Goal: Check status: Check status

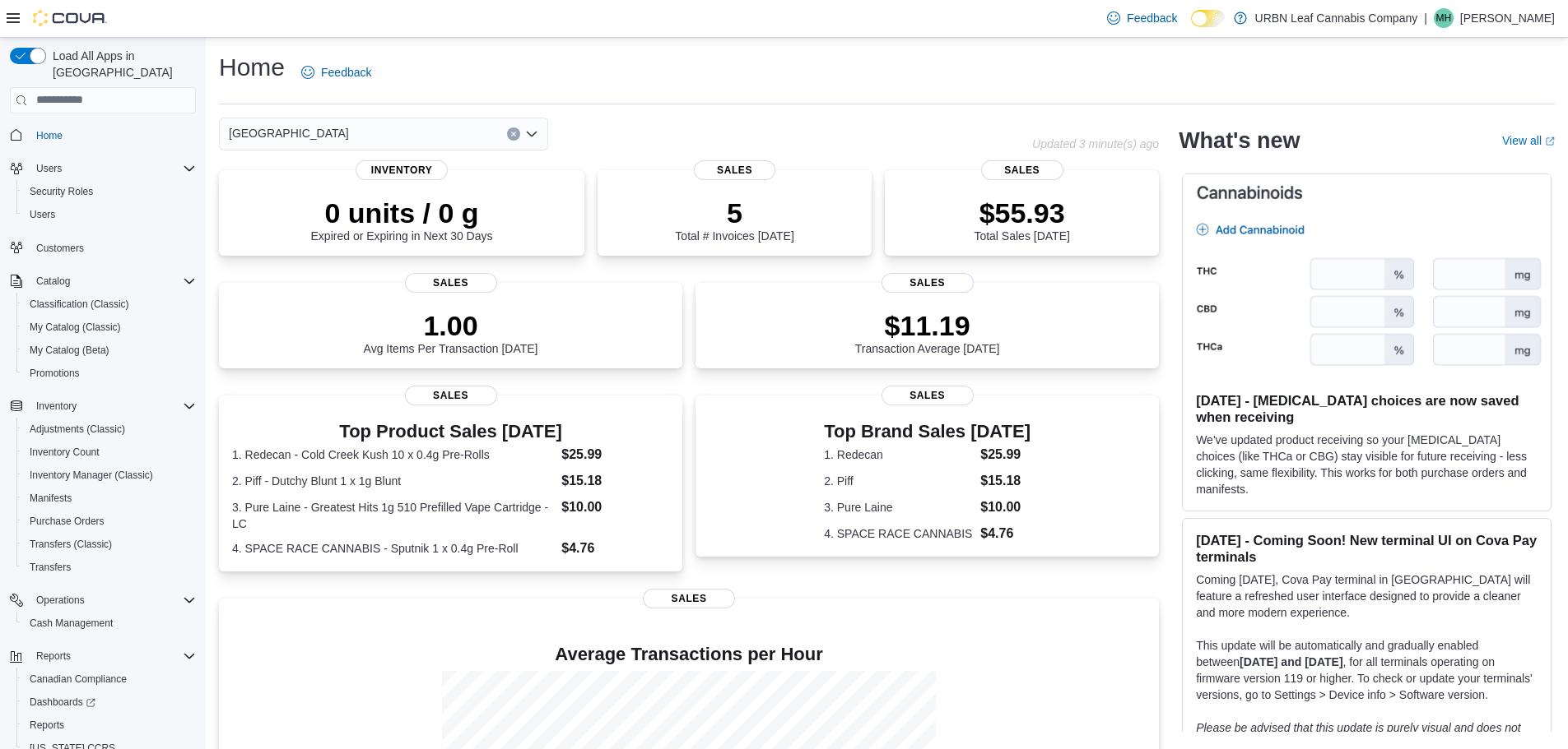
scroll to position [161, 0]
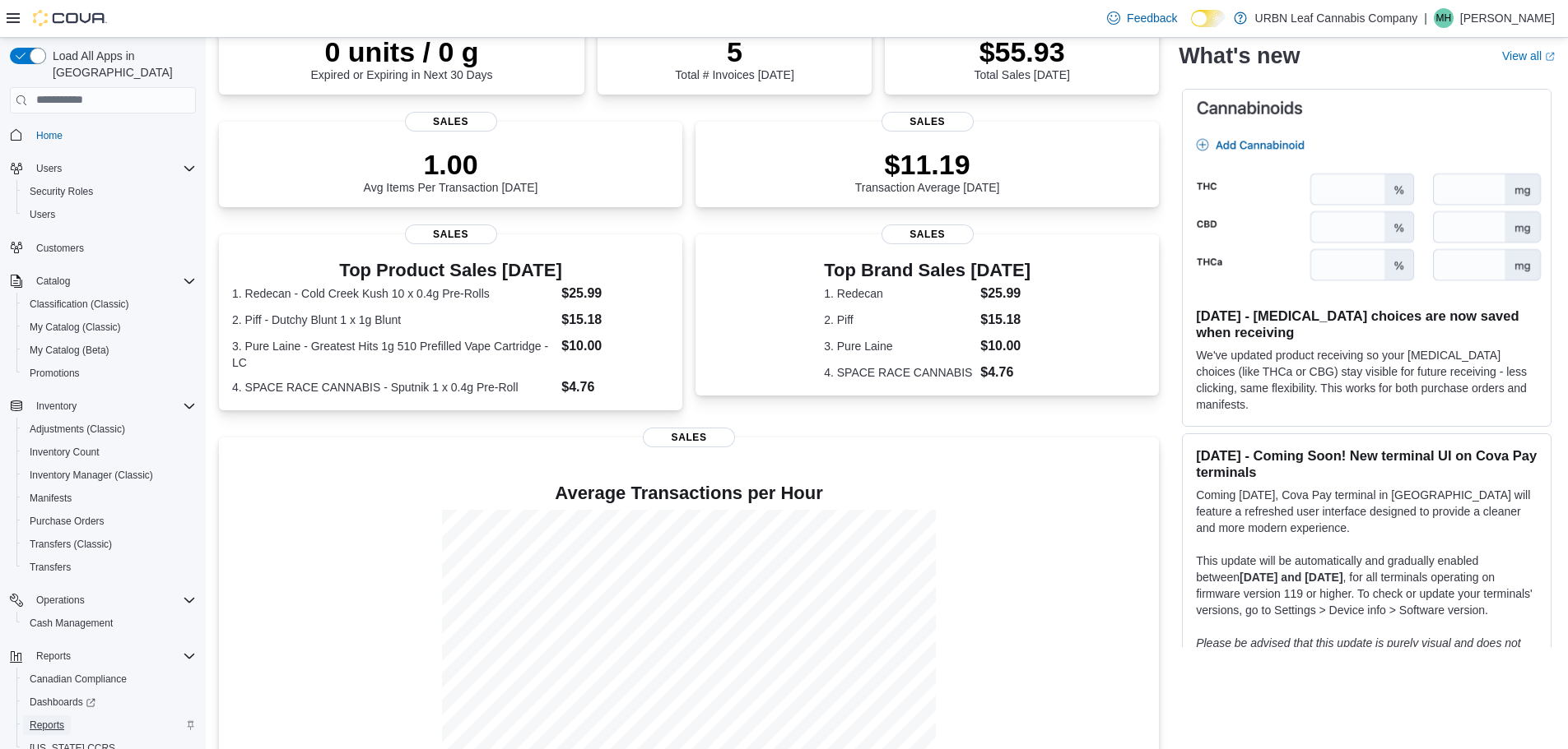
click at [53, 719] on span "Reports" at bounding box center [47, 726] width 34 height 13
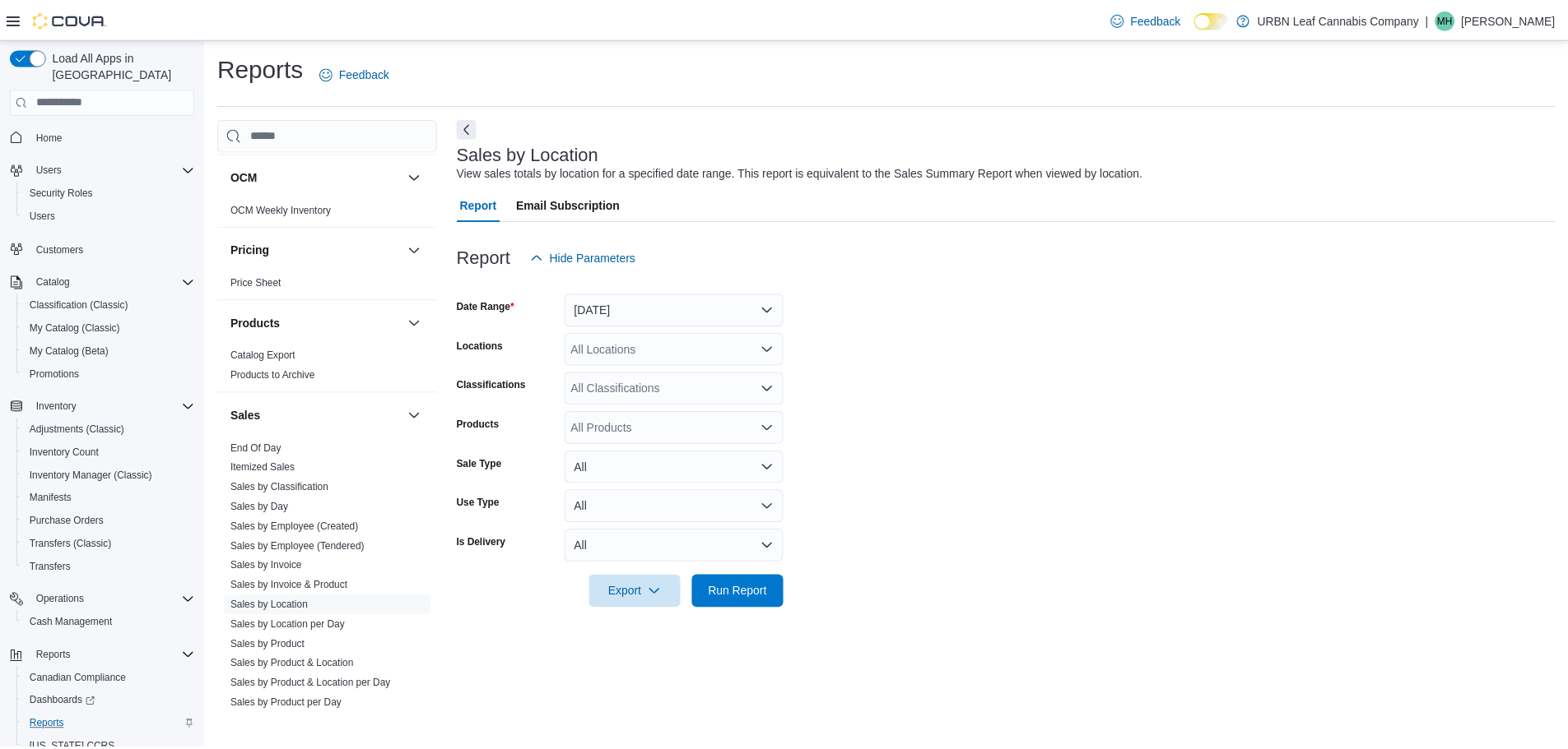
scroll to position [412, 0]
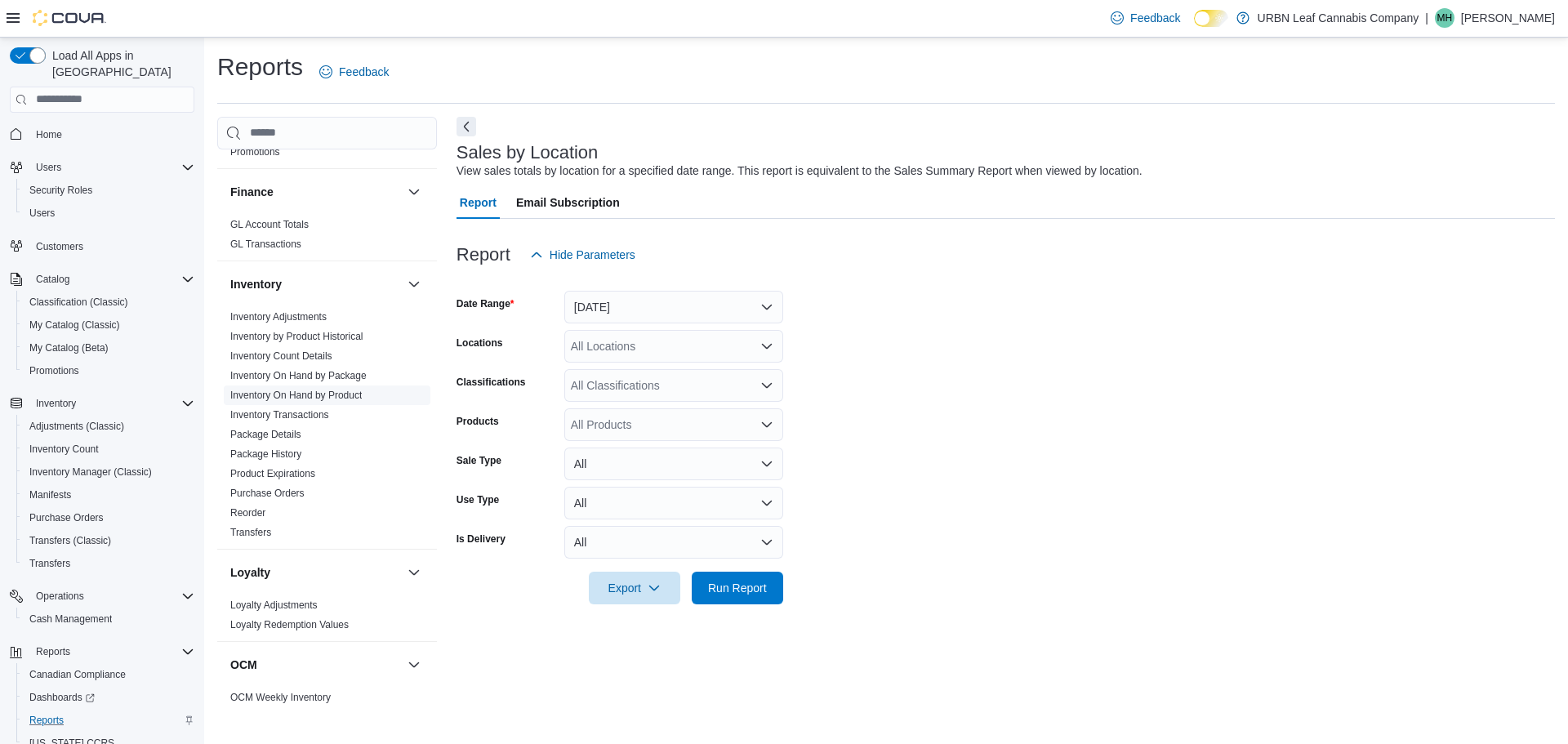
click at [283, 396] on link "Inventory On Hand by Product" at bounding box center [295, 396] width 132 height 12
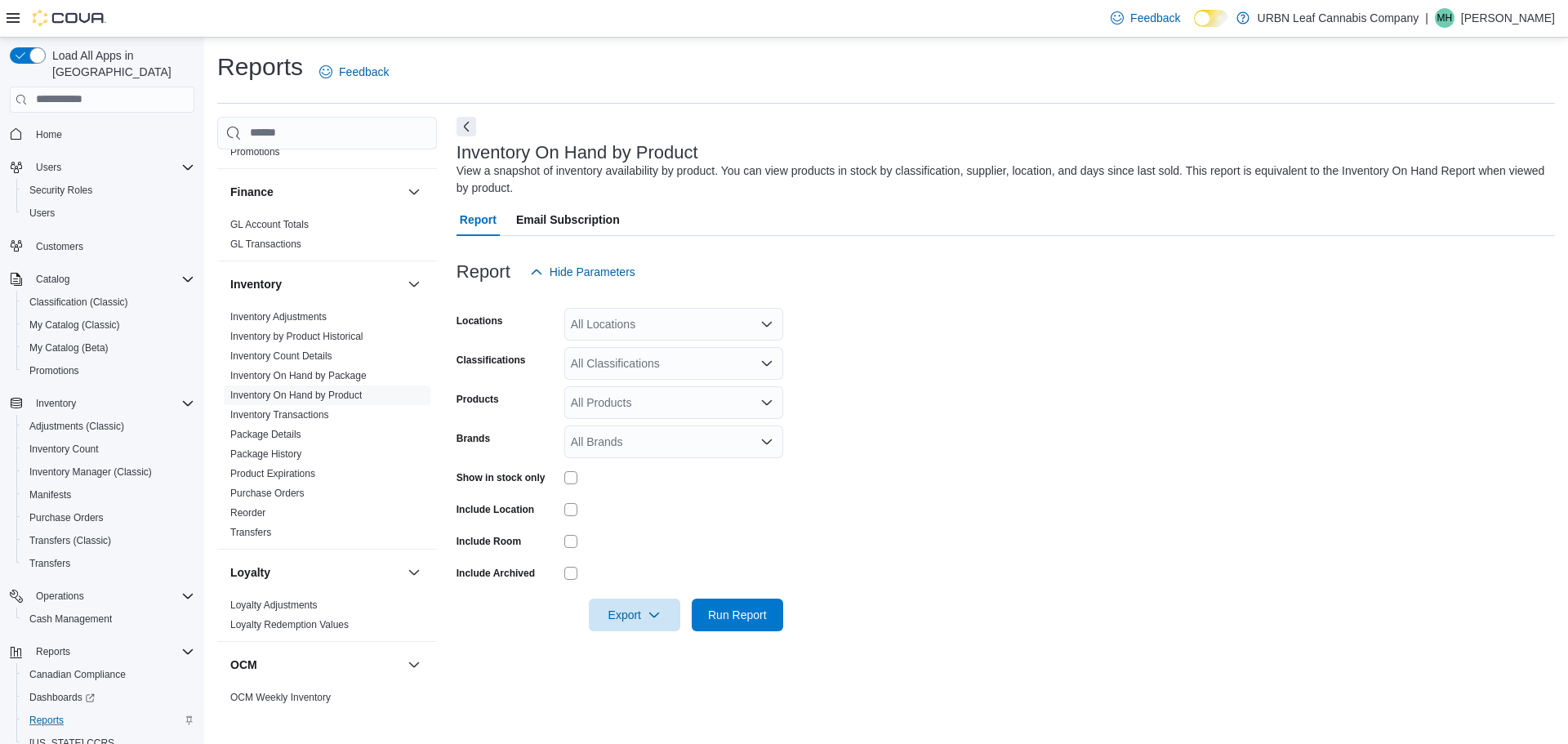
click at [628, 338] on div "All Locations" at bounding box center [674, 324] width 219 height 32
click at [947, 349] on form "Locations All Locations Classifications All Classifications Products All Produc…" at bounding box center [1006, 459] width 1099 height 343
click at [640, 400] on div "All Products" at bounding box center [674, 402] width 219 height 32
click at [713, 529] on div at bounding box center [674, 541] width 219 height 26
click at [642, 436] on div "All Brands" at bounding box center [674, 441] width 219 height 32
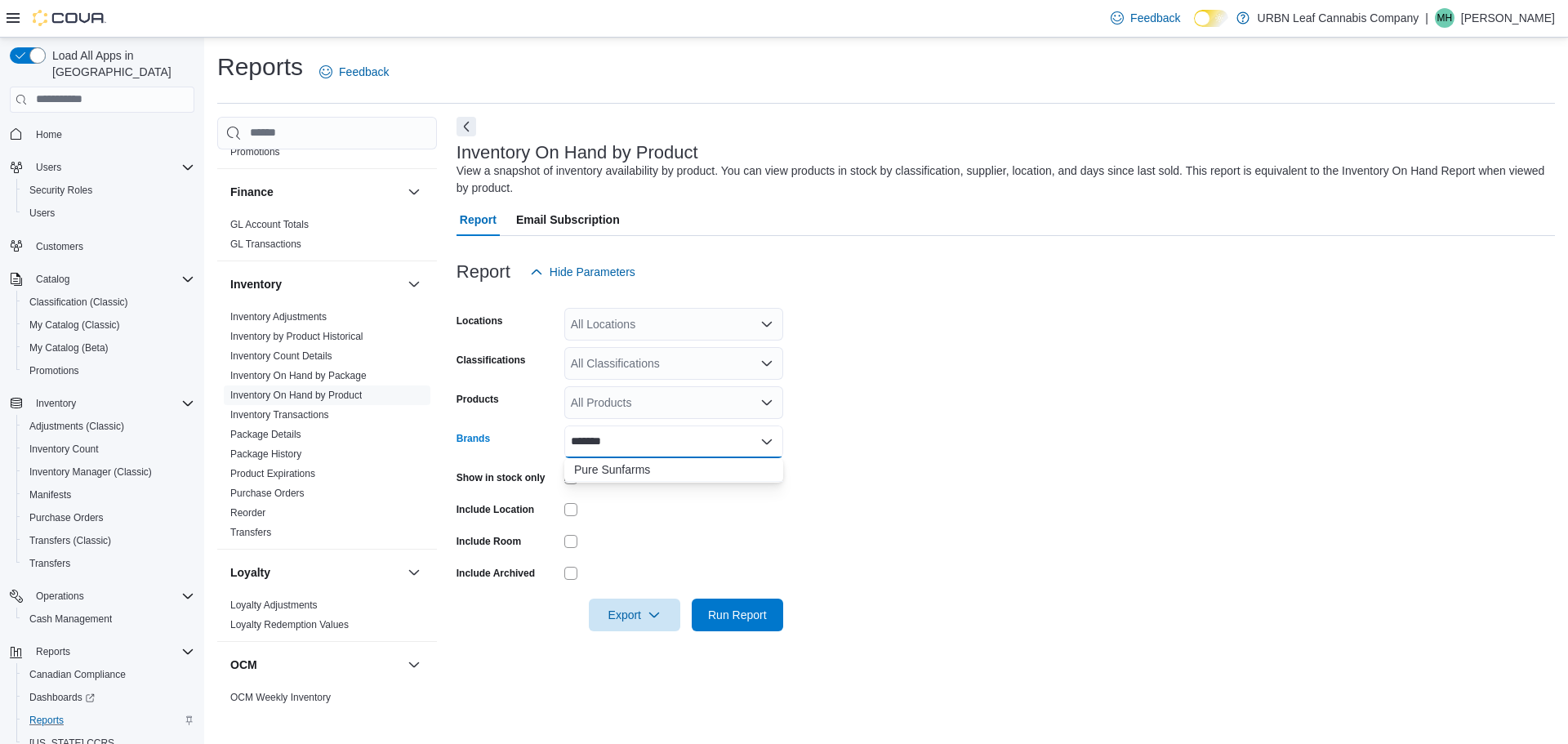
type input "********"
click at [876, 497] on form "Locations All Locations Classifications All Classifications Products All Produc…" at bounding box center [1006, 459] width 1099 height 343
click at [718, 615] on span "Run Report" at bounding box center [737, 614] width 59 height 17
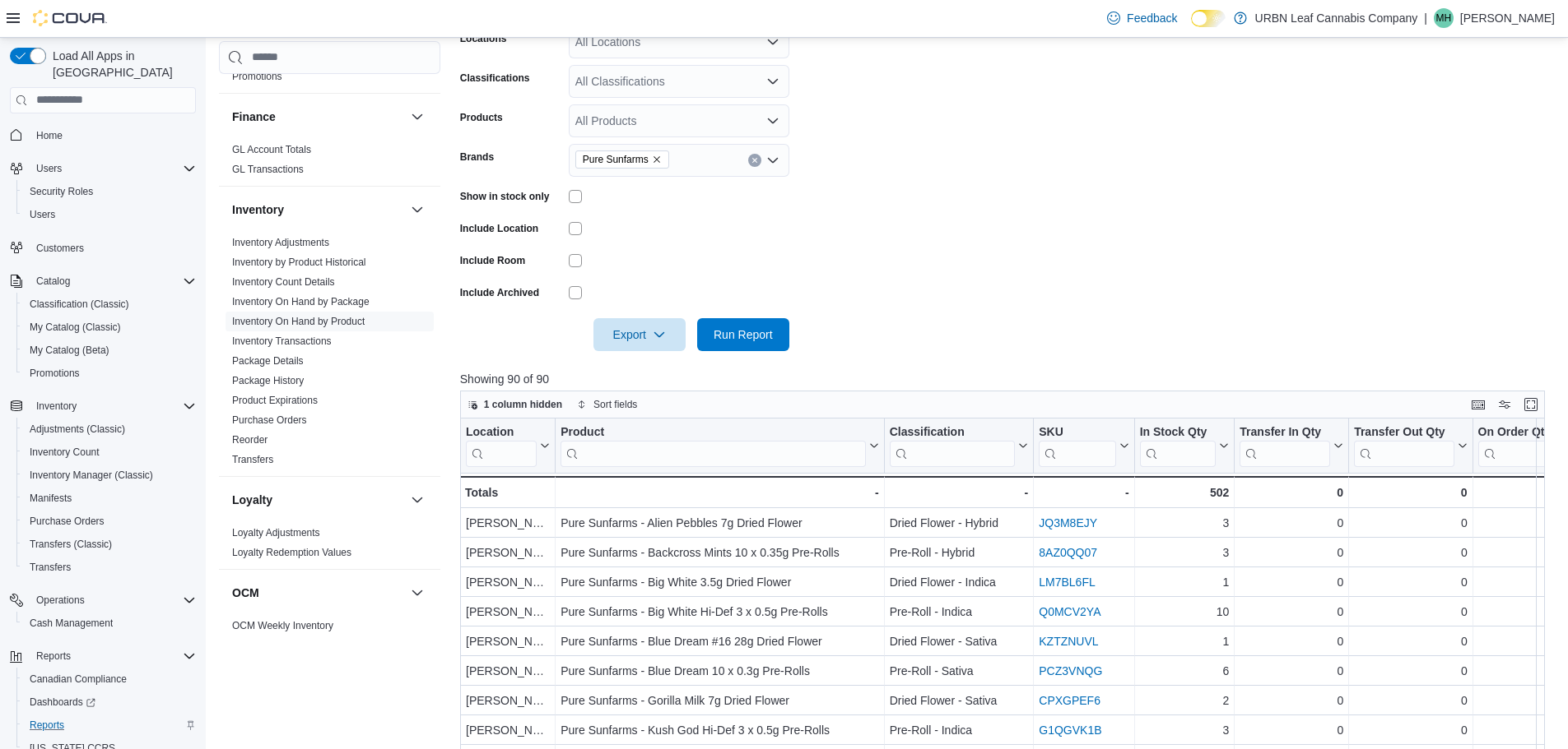
scroll to position [493, 0]
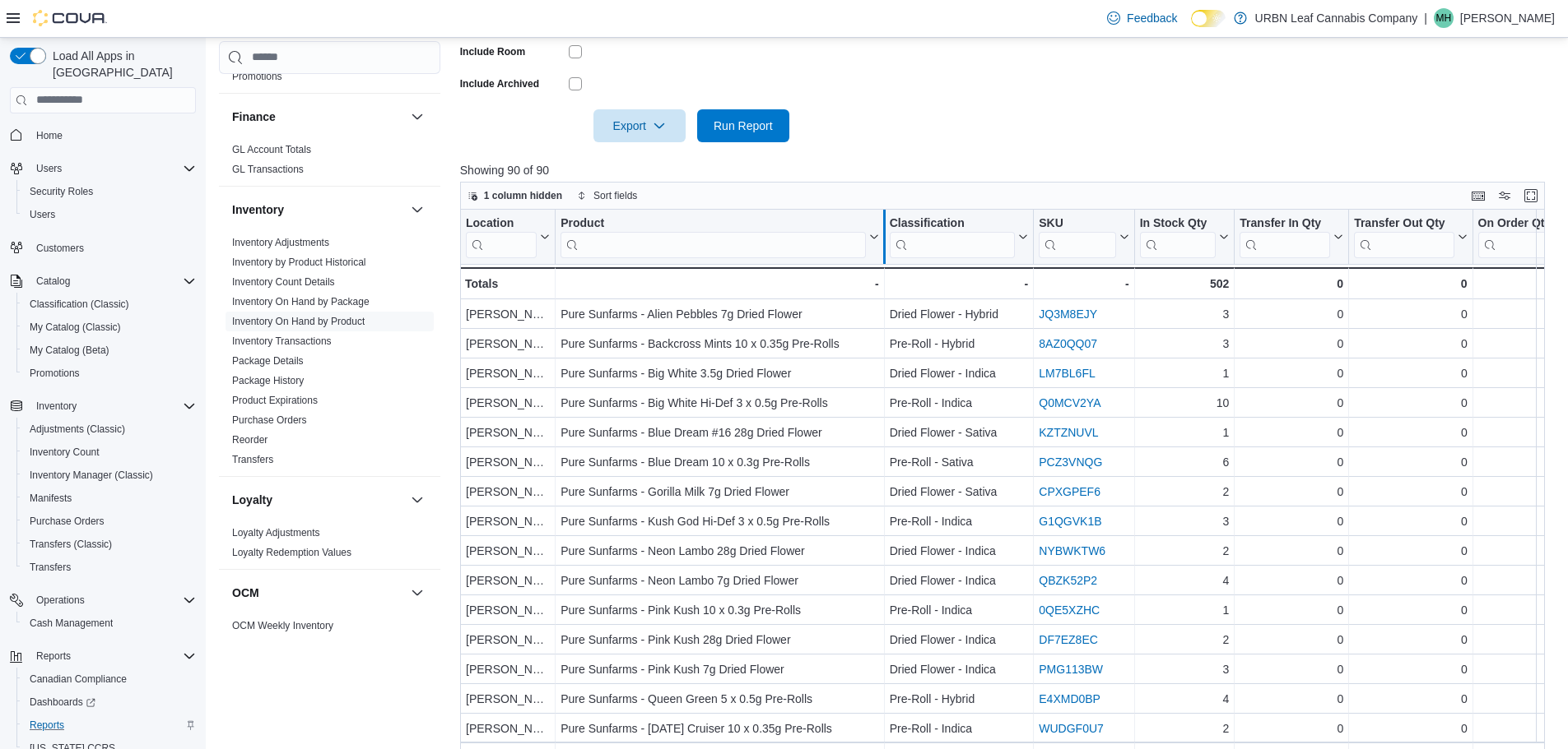
click at [876, 236] on div at bounding box center [883, 237] width 13 height 54
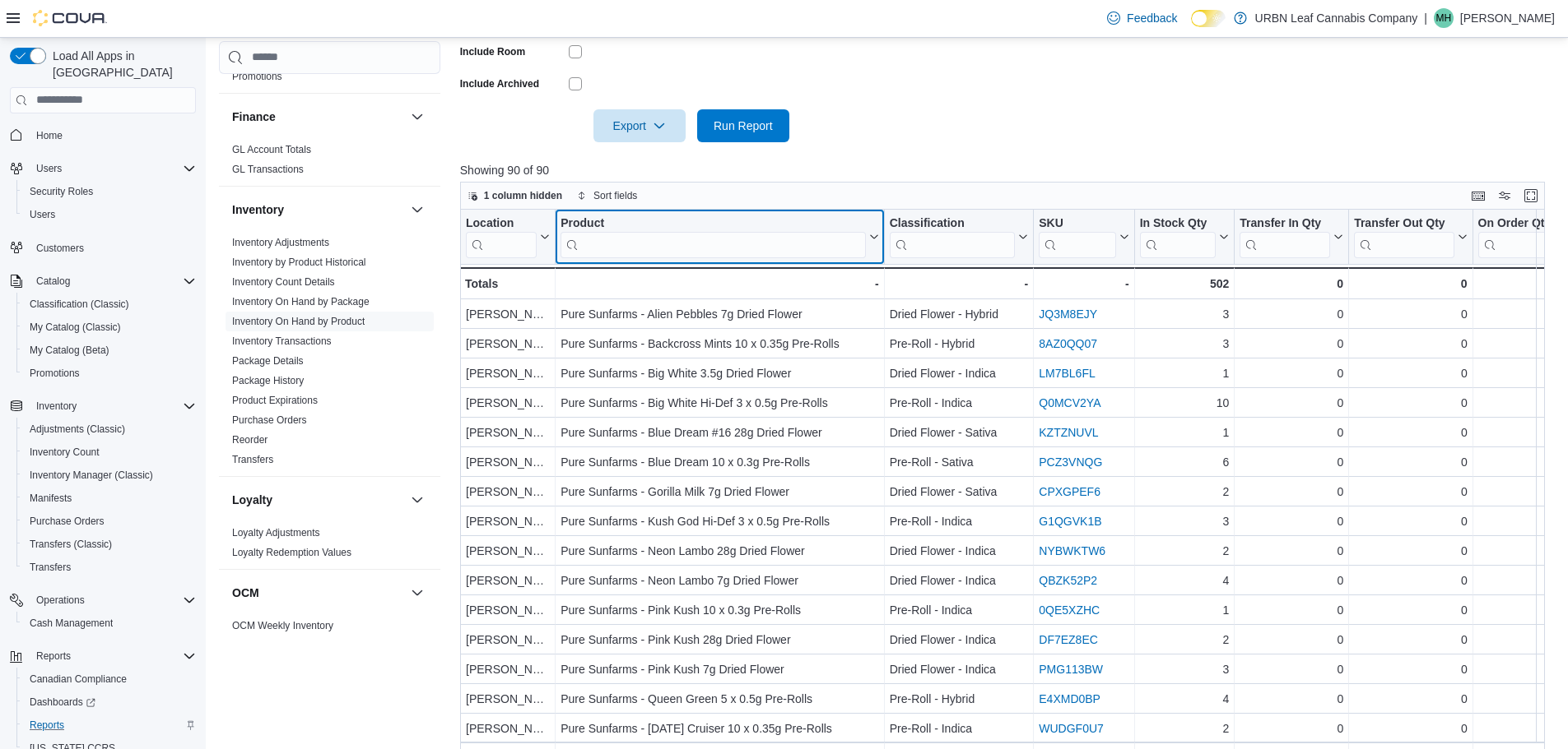
click at [870, 237] on icon at bounding box center [872, 237] width 13 height 10
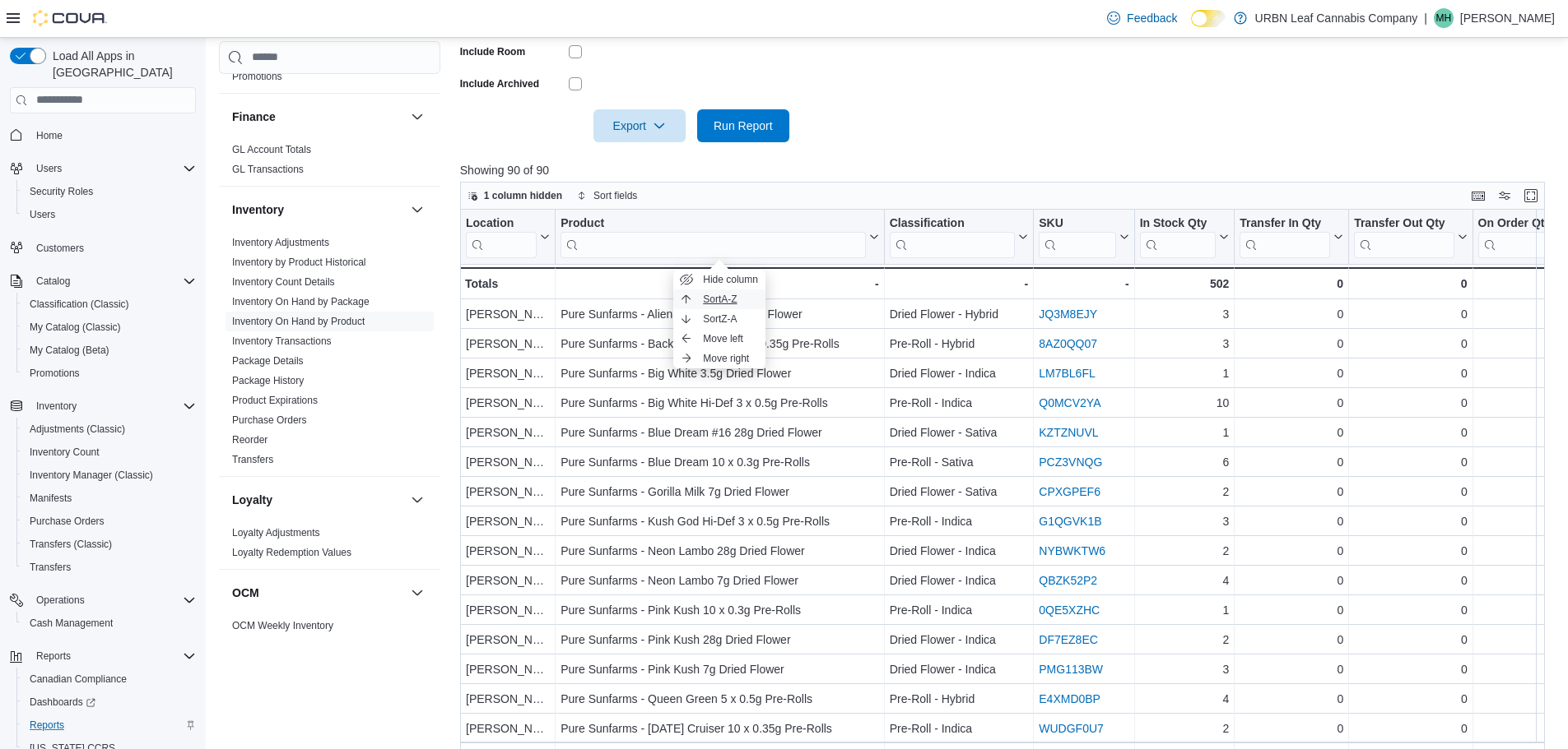
click at [753, 292] on button "Sort A-Z" at bounding box center [719, 299] width 93 height 20
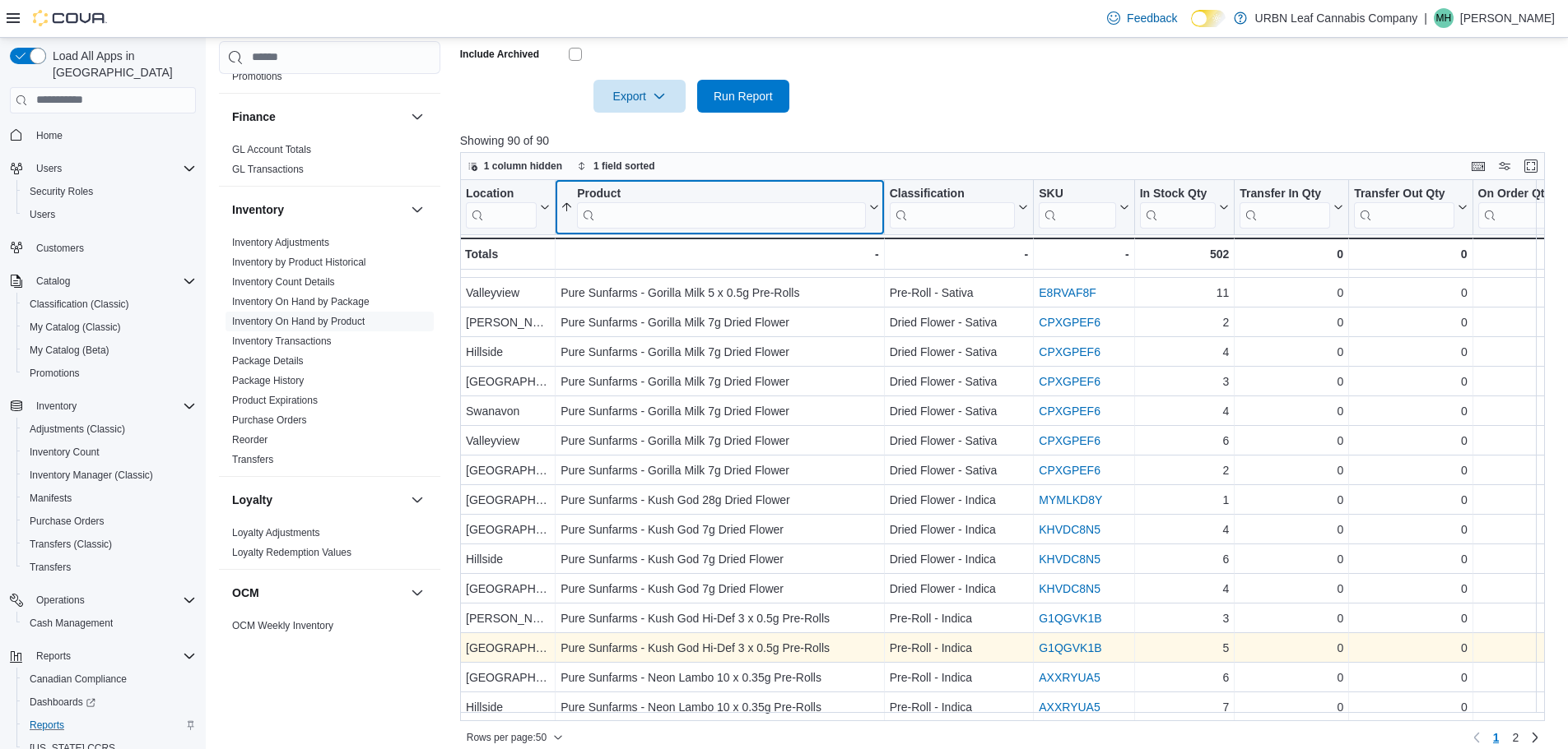
scroll to position [538, 0]
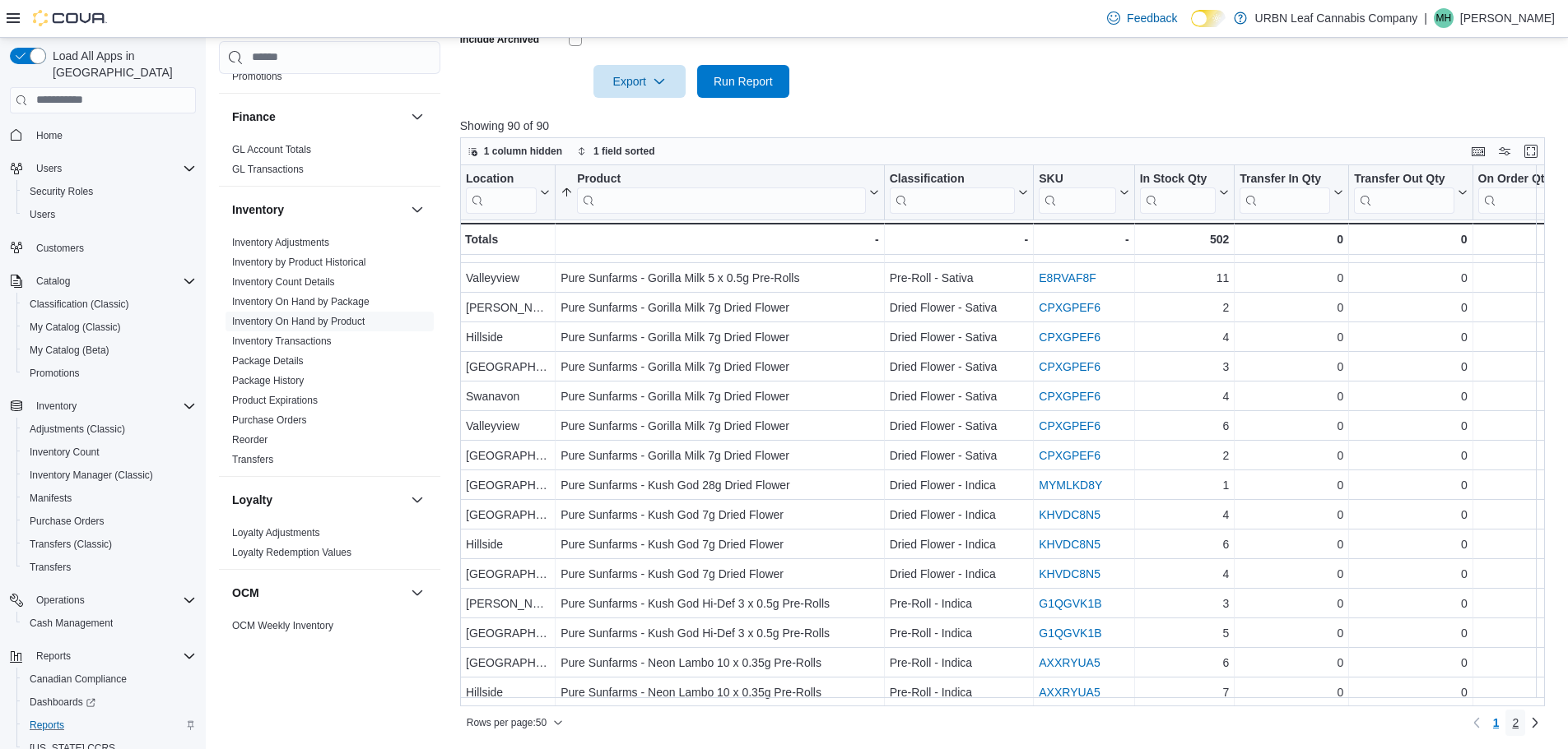
click at [1518, 725] on span "2" at bounding box center [1515, 723] width 7 height 17
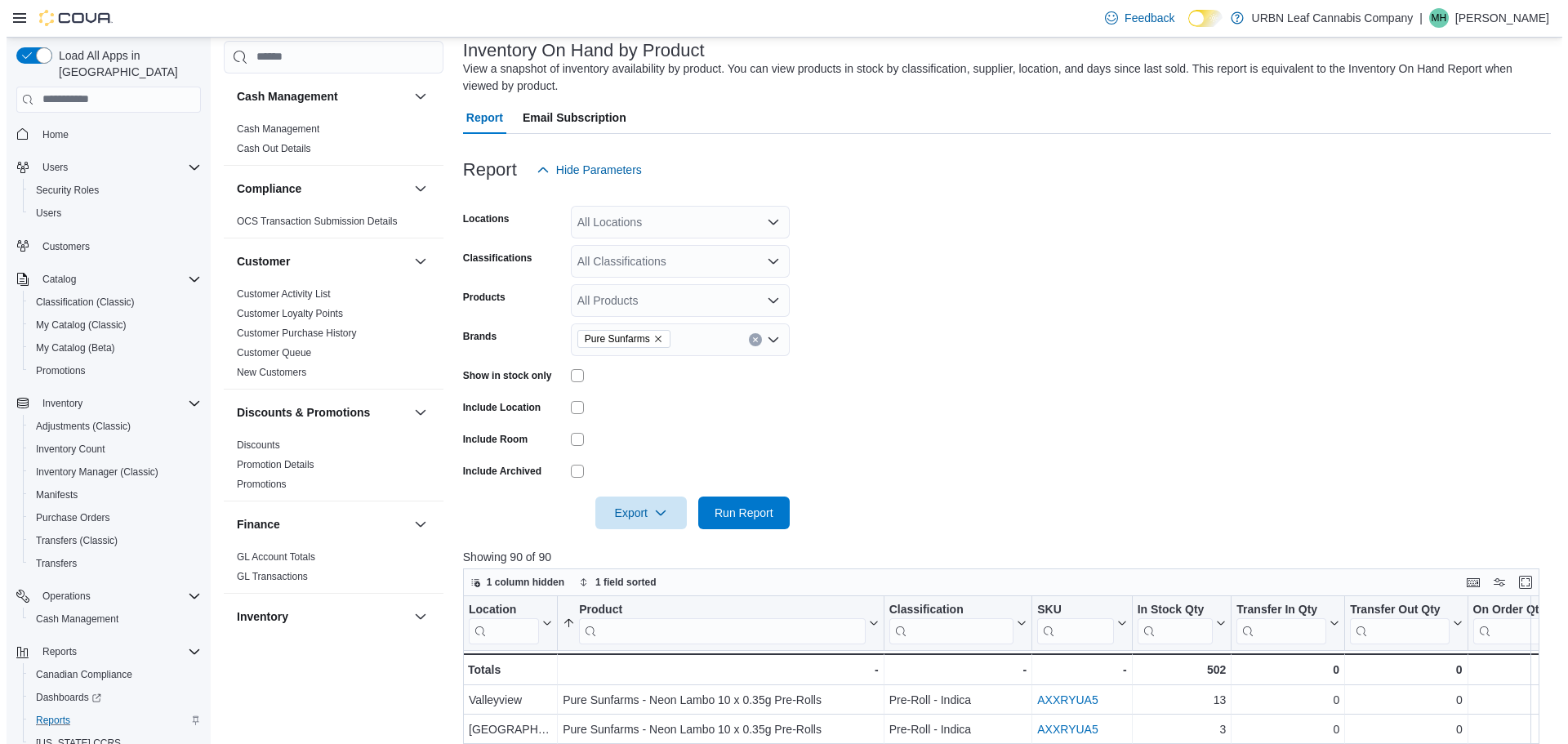
scroll to position [0, 0]
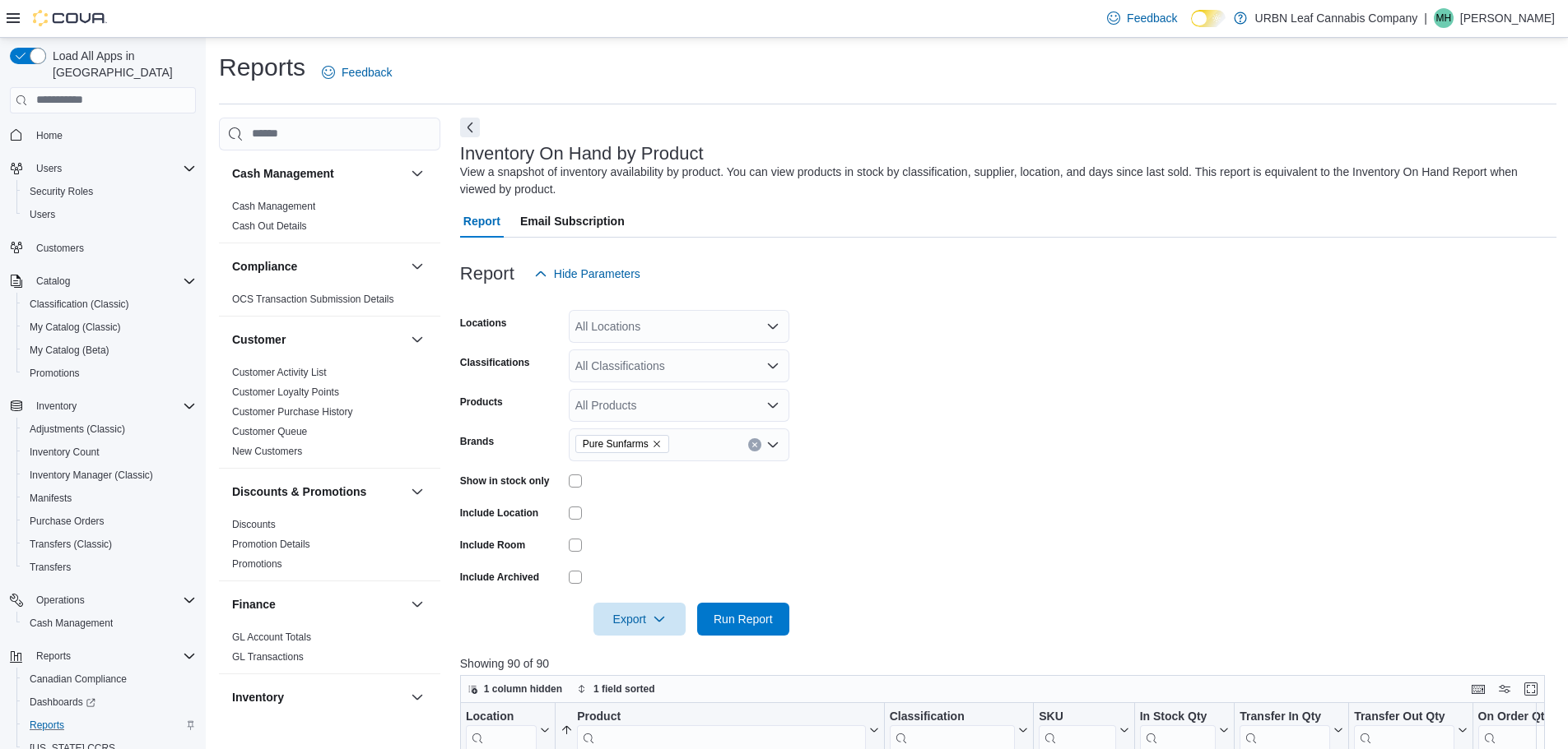
click at [757, 450] on button "Clear input" at bounding box center [754, 445] width 13 height 13
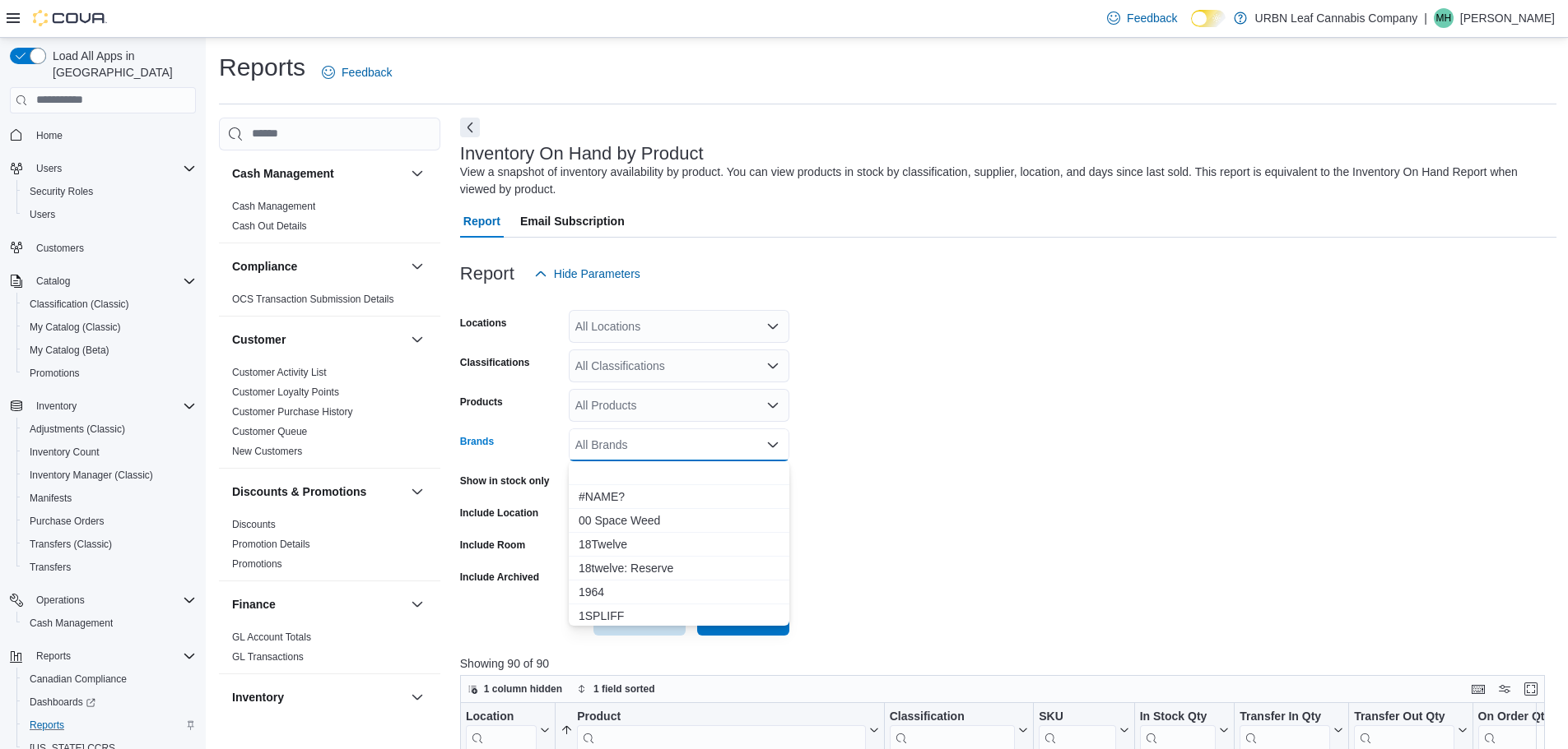
click at [83, 125] on span "Home" at bounding box center [113, 135] width 166 height 21
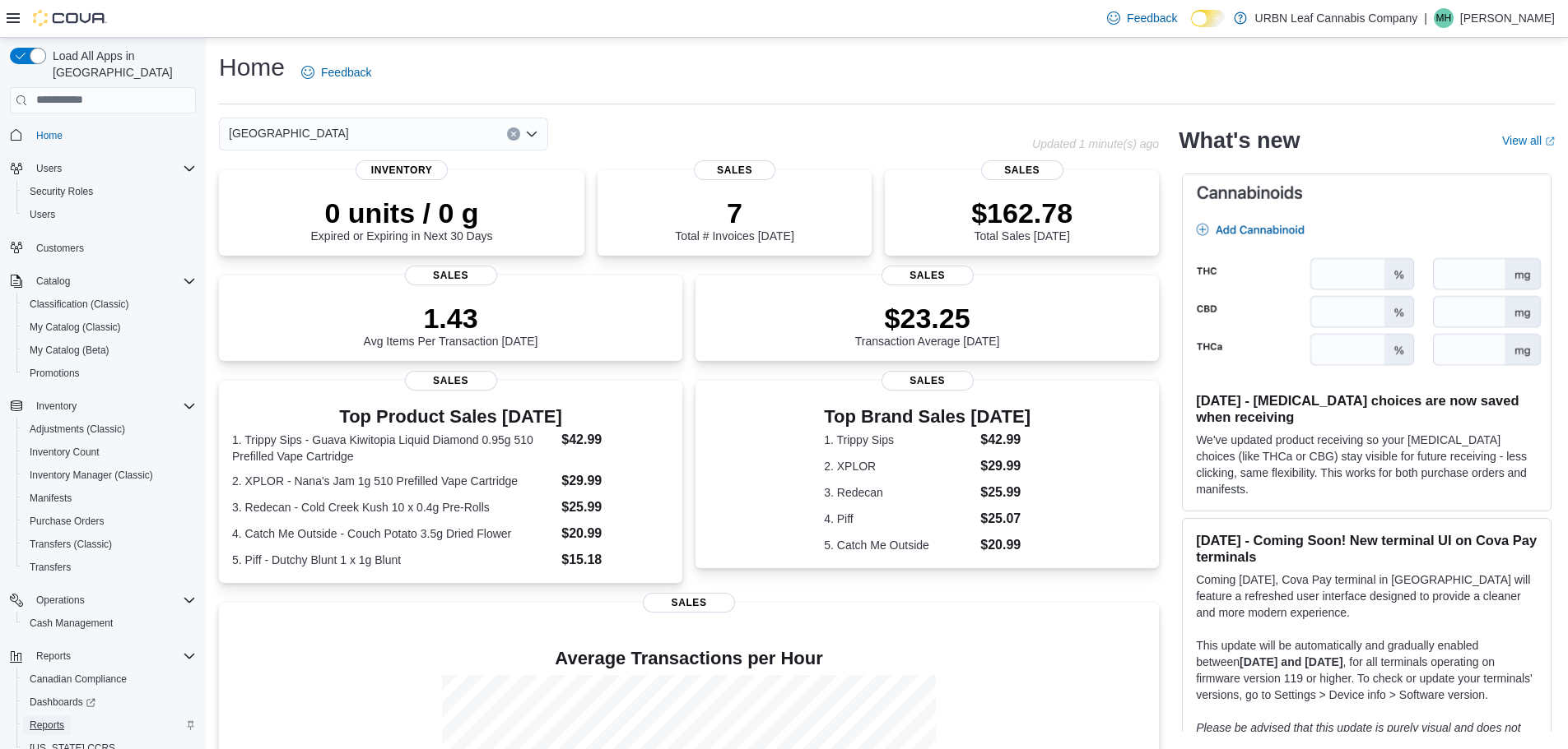
click at [63, 719] on span "Reports" at bounding box center [47, 726] width 34 height 13
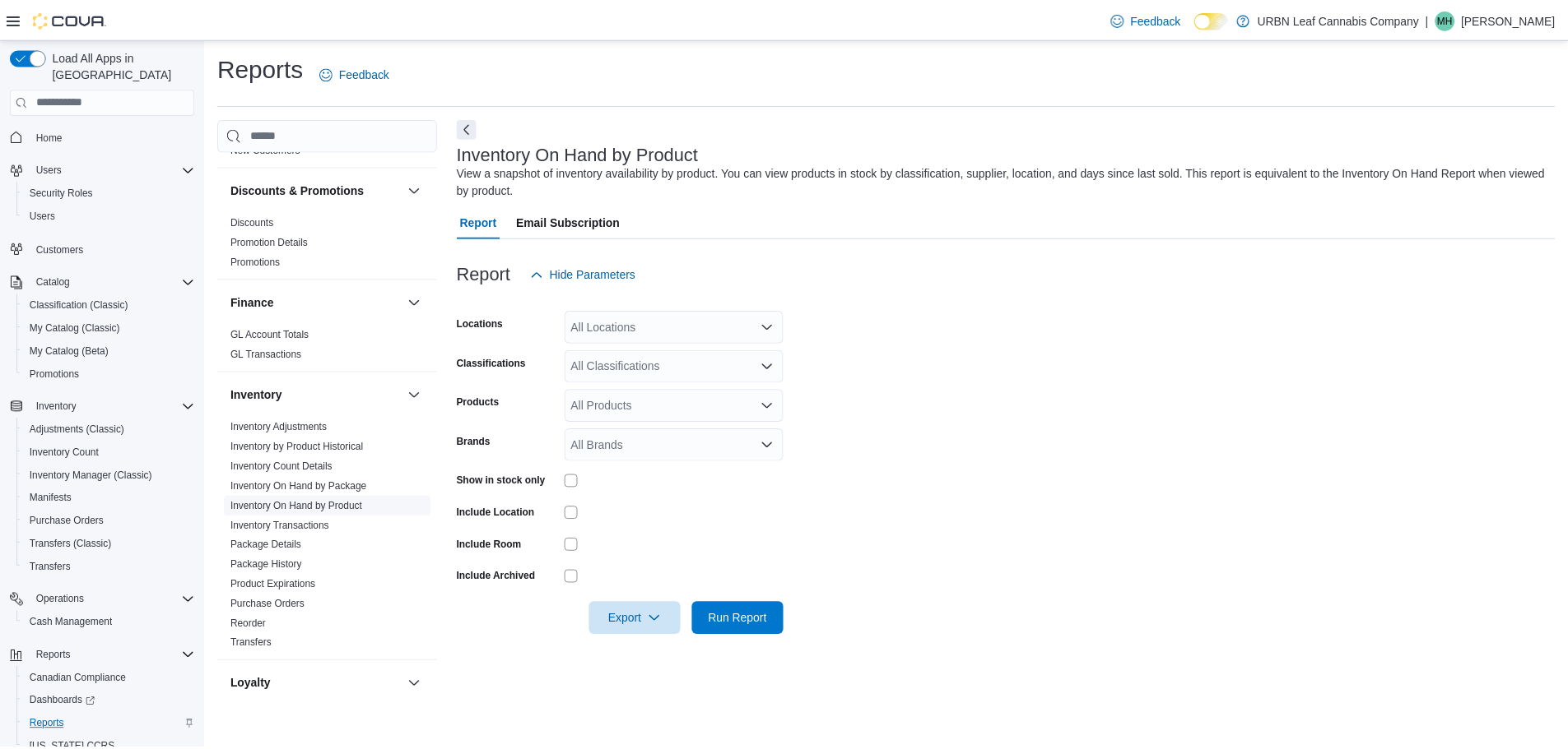
scroll to position [329, 0]
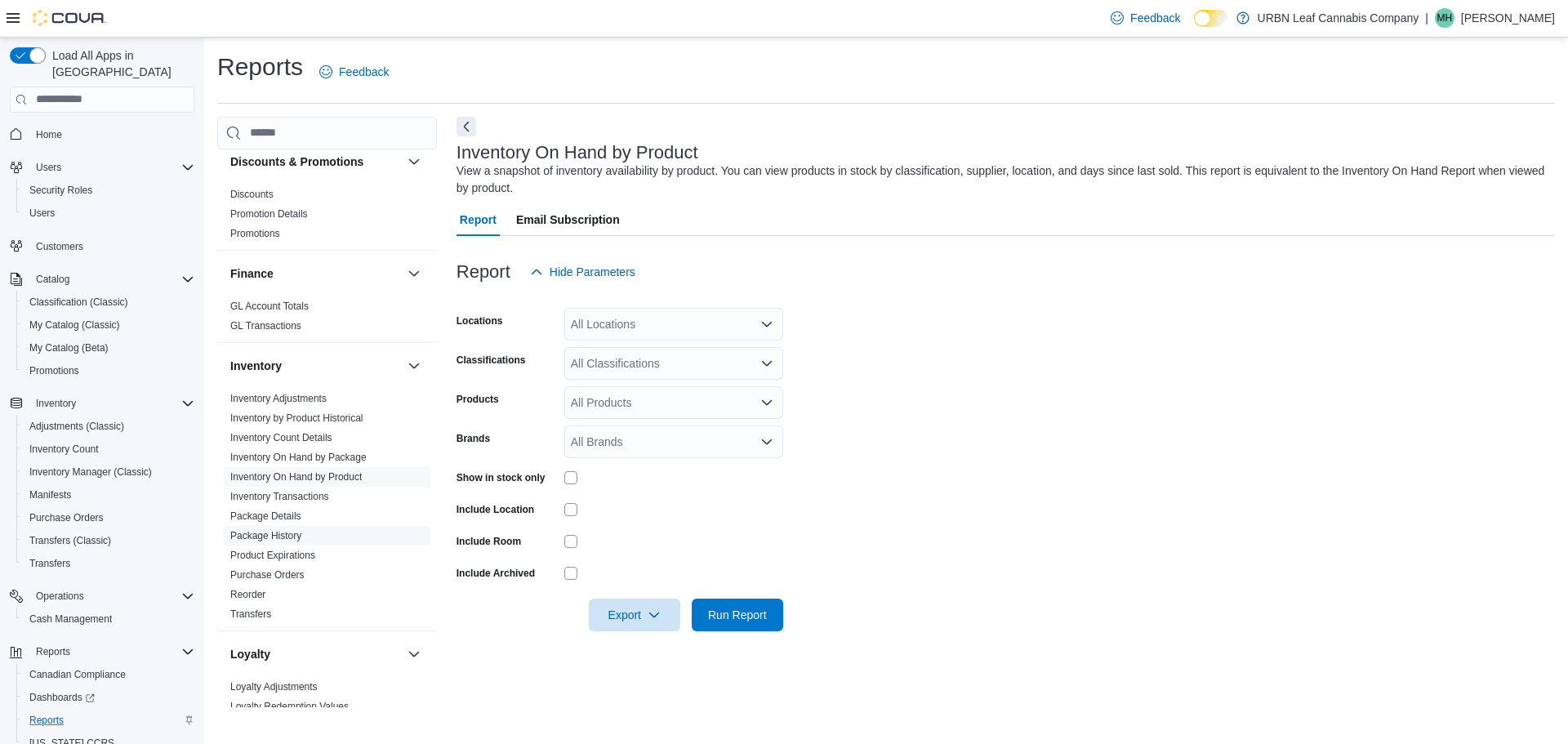
click at [253, 536] on link "Package History" at bounding box center [266, 536] width 71 height 12
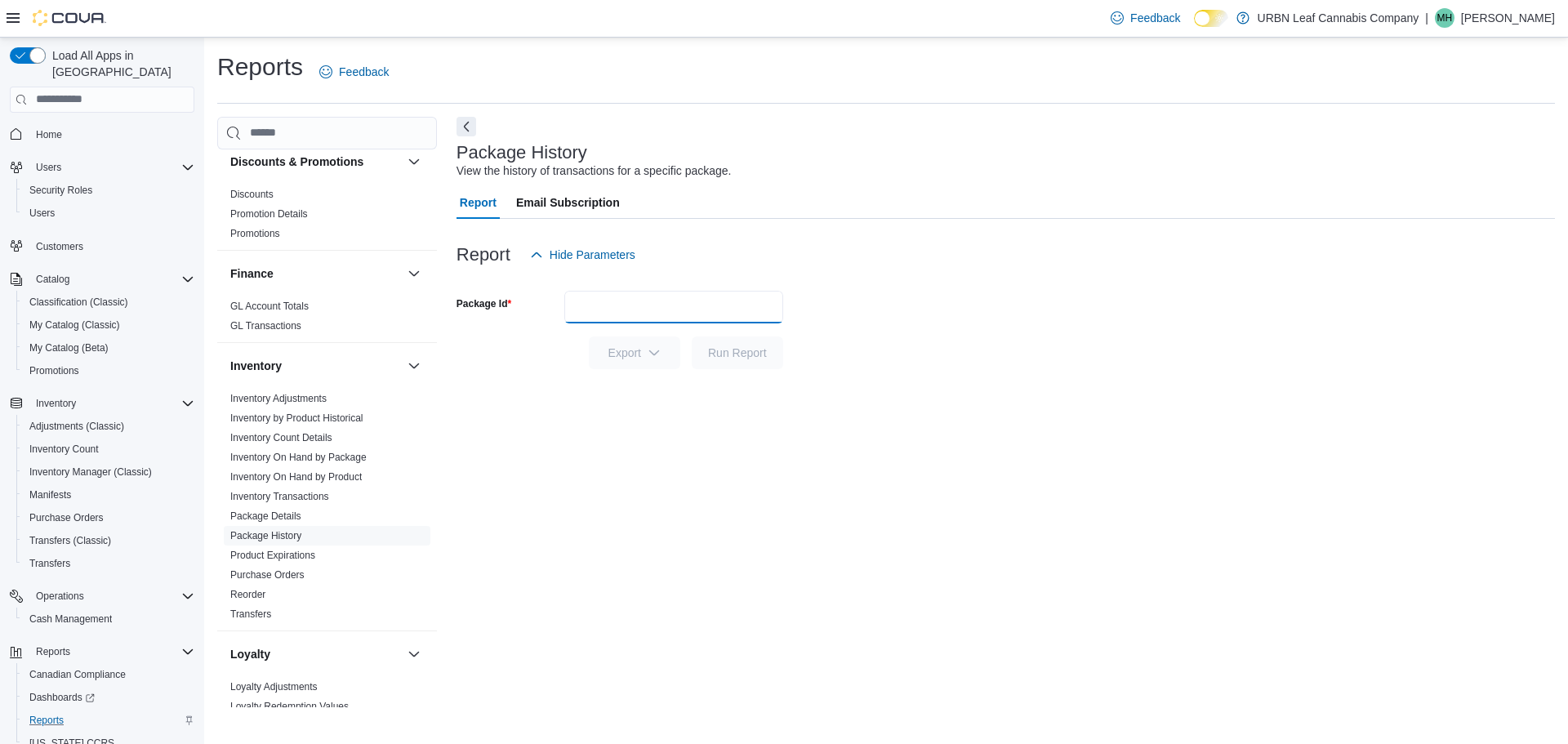
click at [618, 320] on input "Package Id" at bounding box center [674, 306] width 219 height 32
type input "******"
click at [739, 337] on div "Export Run Report" at bounding box center [620, 353] width 327 height 32
click at [739, 357] on span "Run Report" at bounding box center [737, 353] width 59 height 17
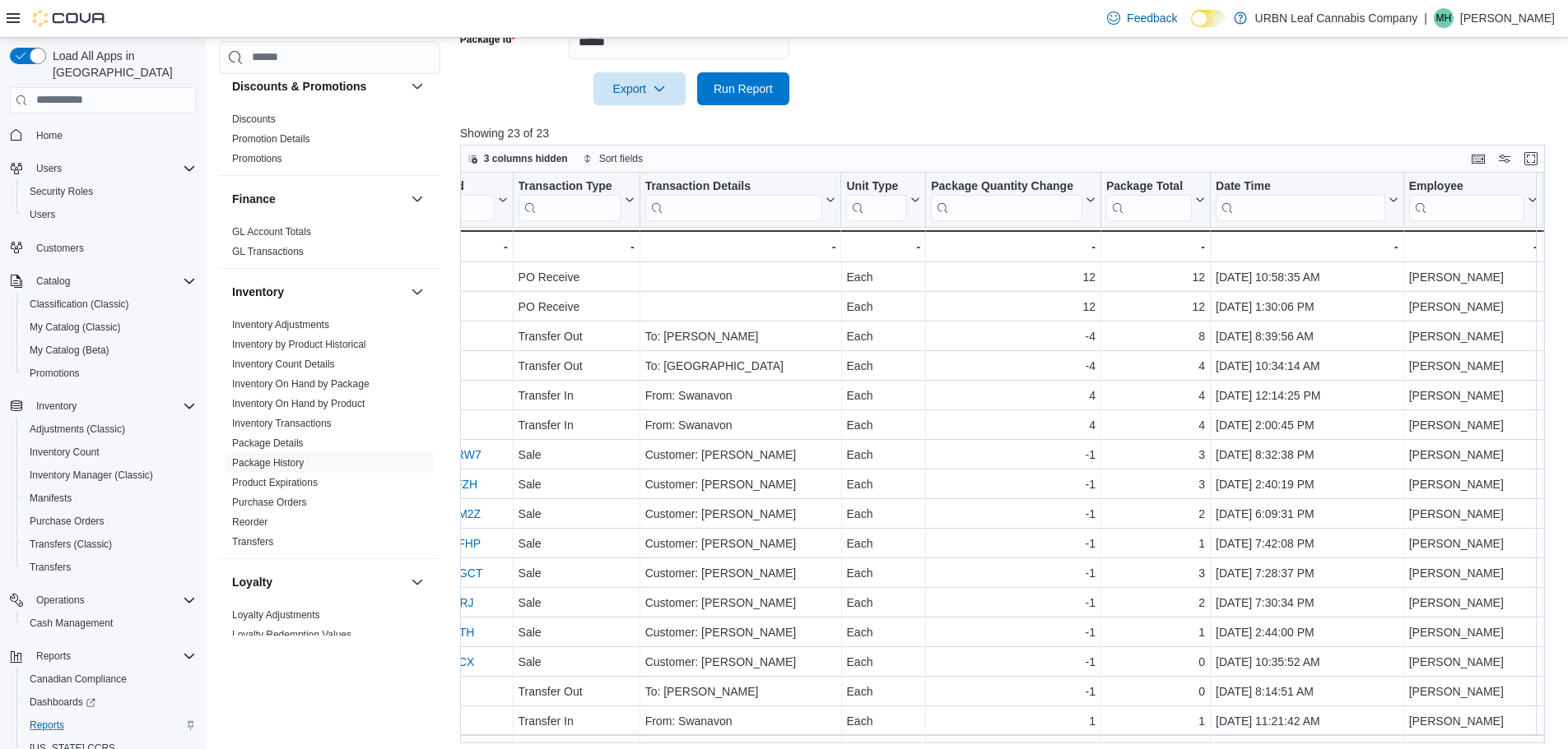
scroll to position [274, 0]
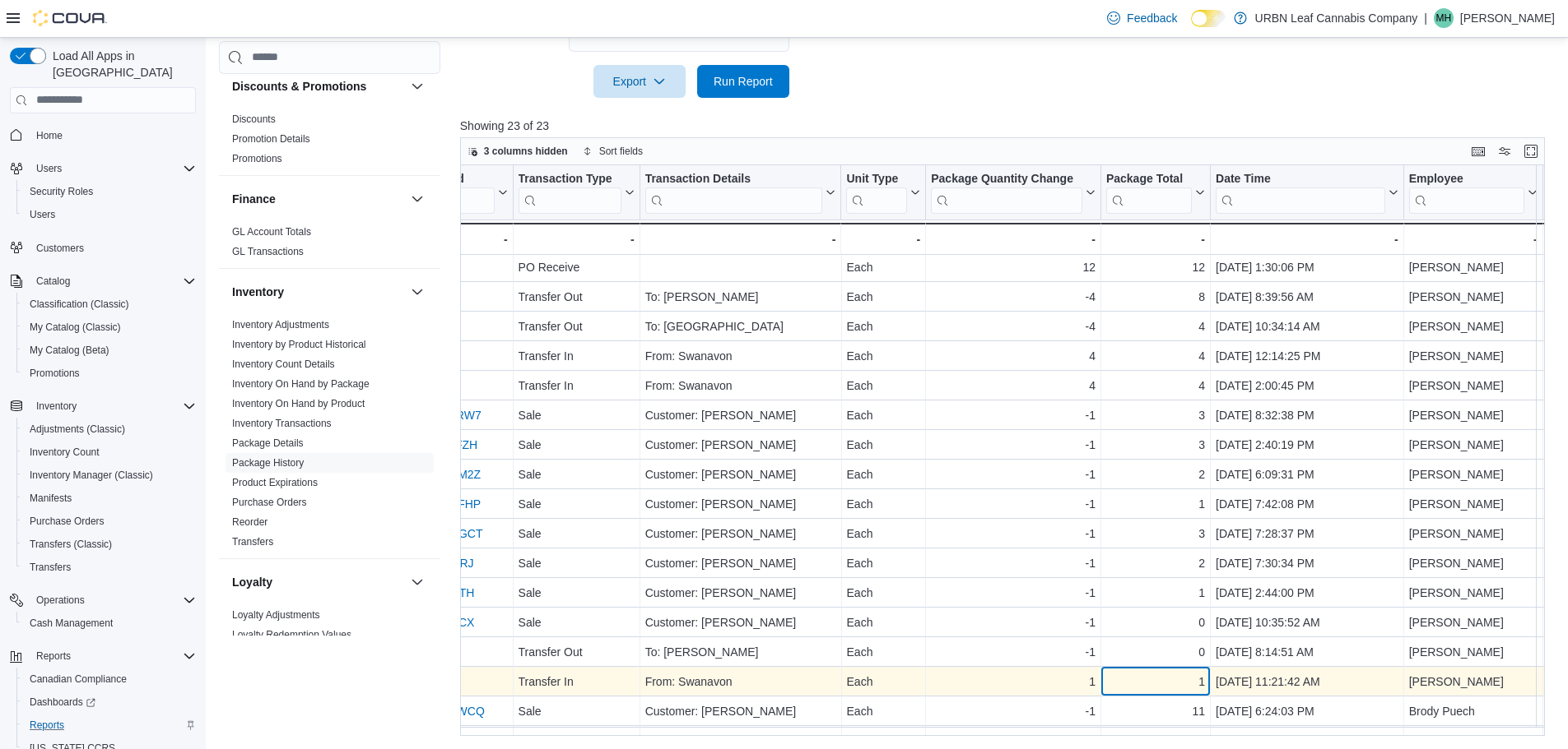
click at [1118, 728] on div "Product Click to view column header actions SKU Click to view column header act…" at bounding box center [886, 518] width 1849 height 771
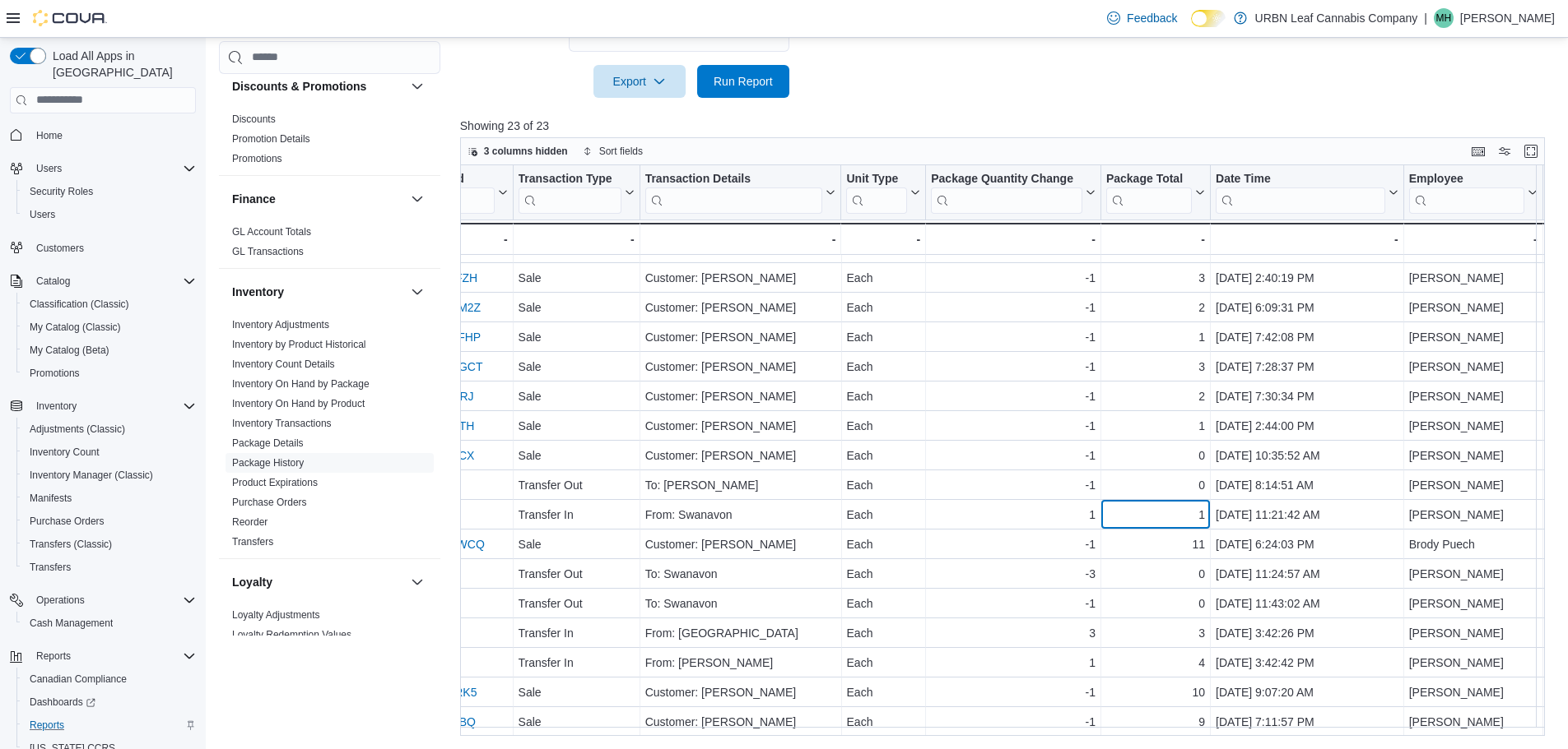
scroll to position [0, 0]
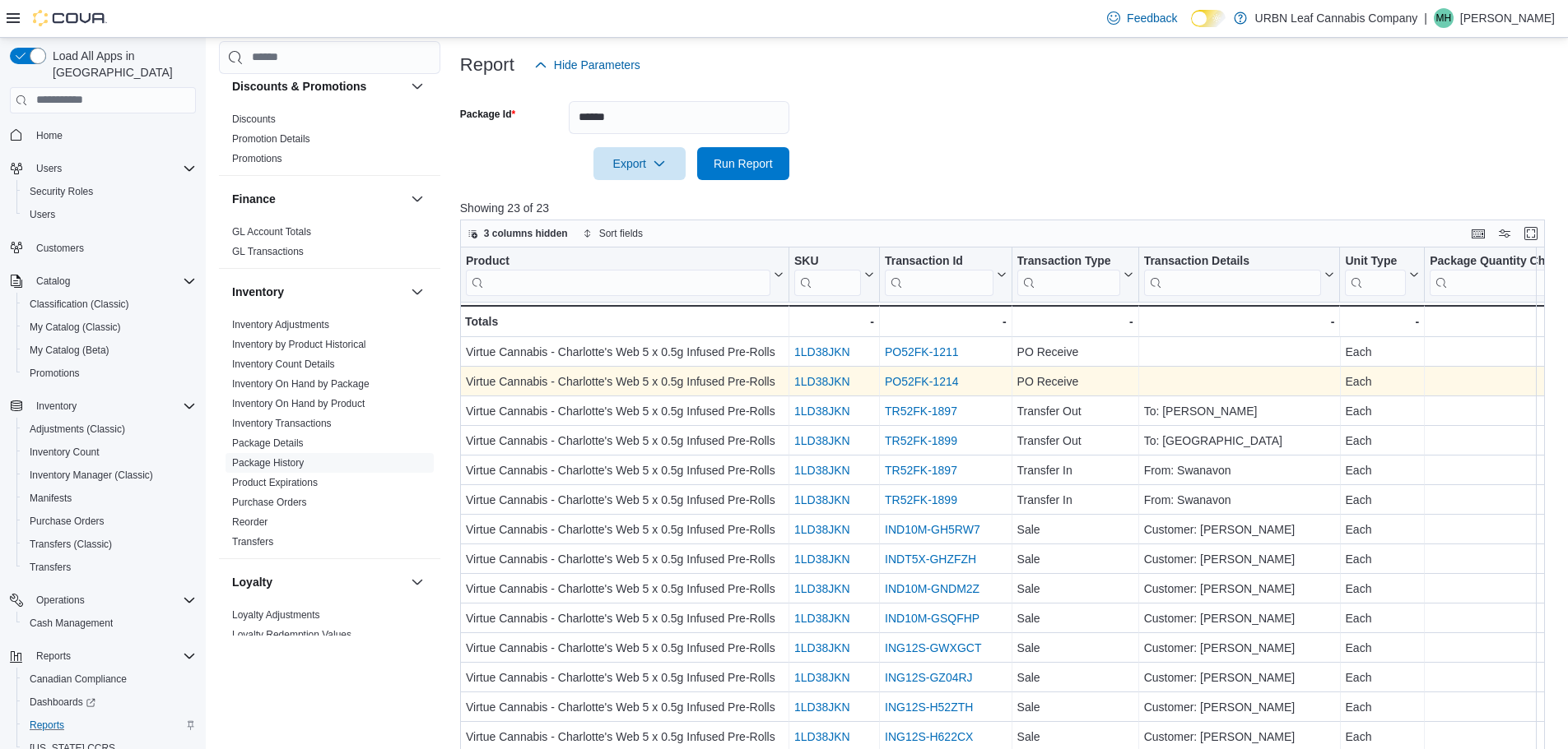
click at [946, 383] on link "PO52FK-1214" at bounding box center [921, 382] width 74 height 13
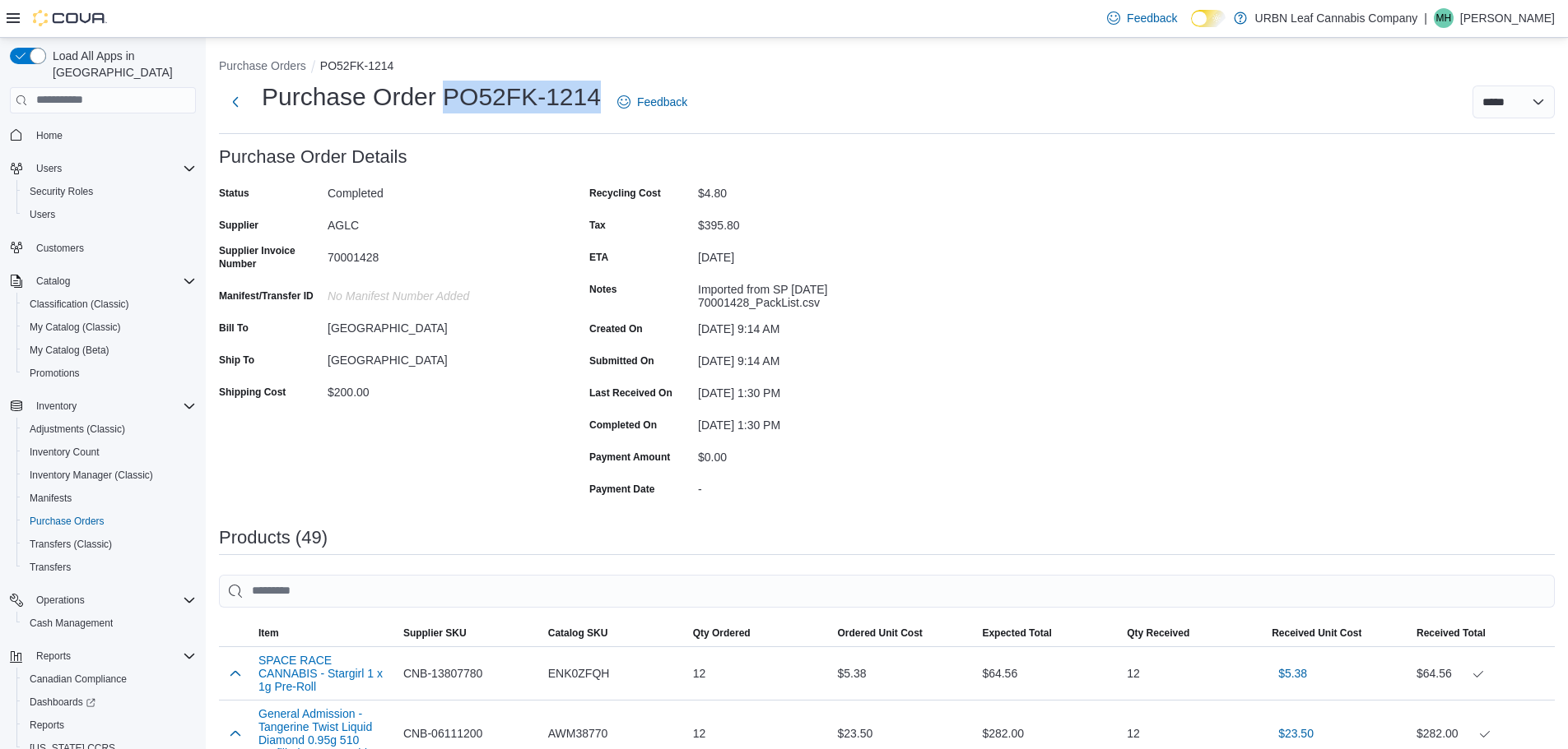
drag, startPoint x: 599, startPoint y: 106, endPoint x: 449, endPoint y: 112, distance: 150.1
click at [449, 112] on h1 "Purchase Order PO52FK-1214" at bounding box center [431, 97] width 339 height 32
copy h1 "PO52FK-1214"
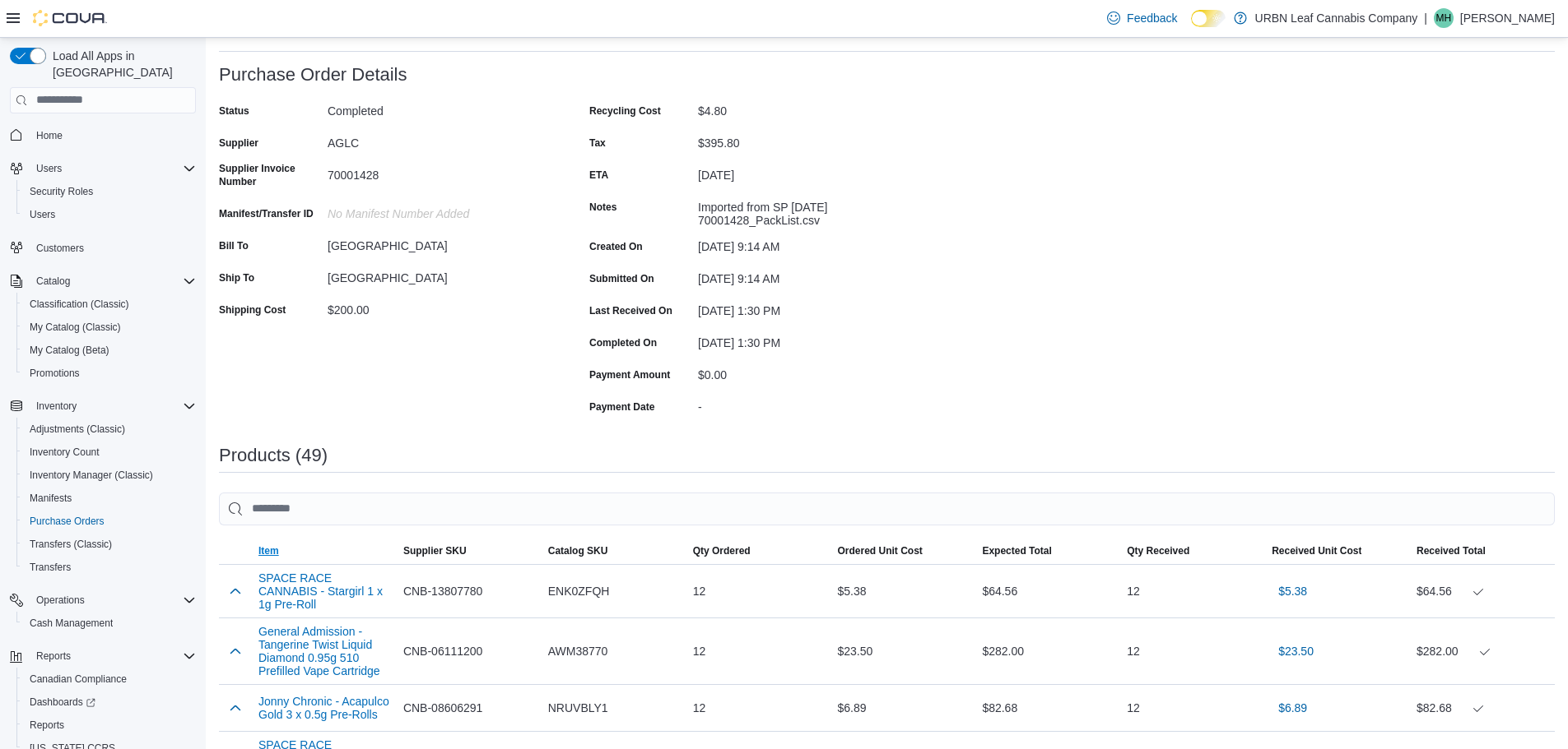
click at [279, 549] on span "Item" at bounding box center [324, 552] width 145 height 27
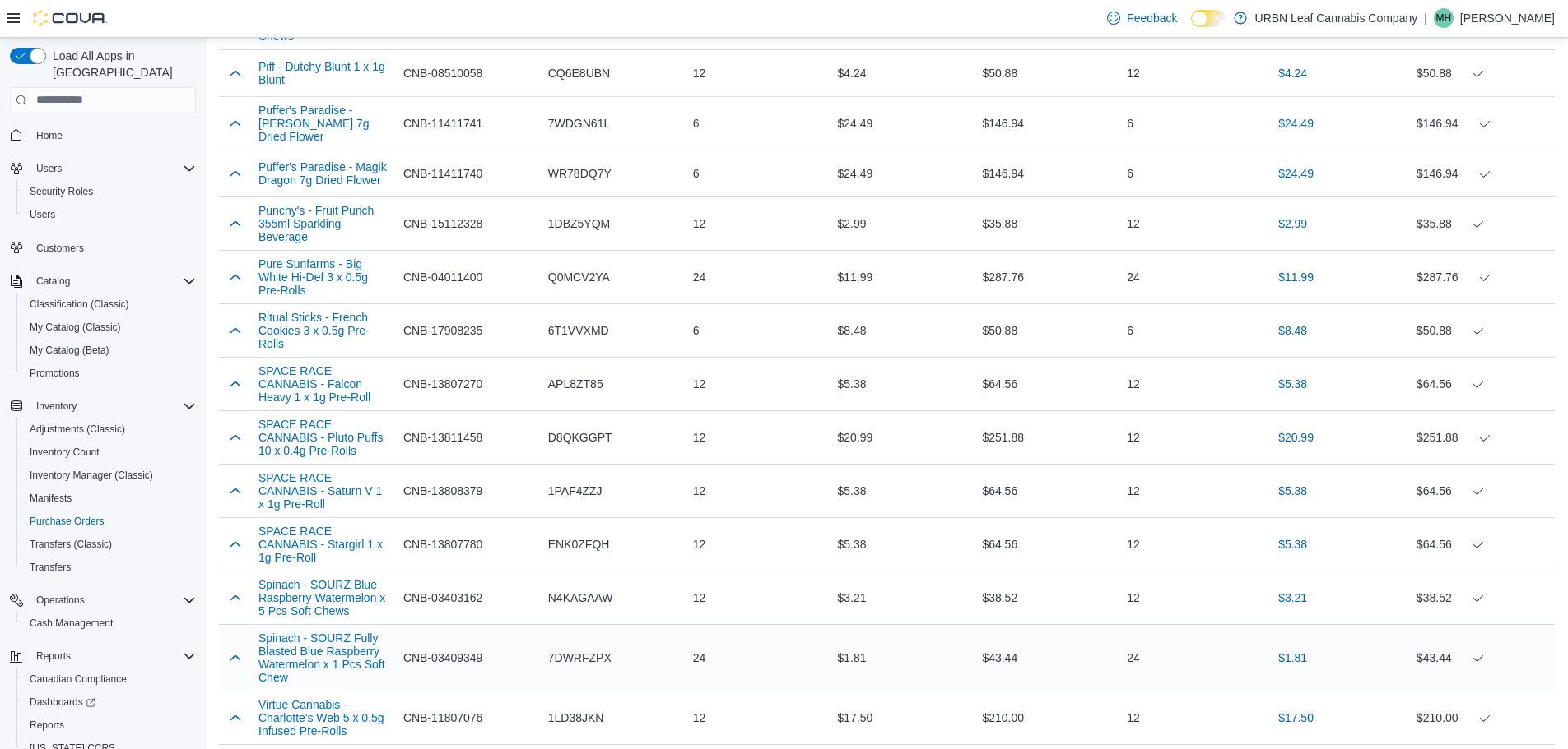
scroll to position [2303, 0]
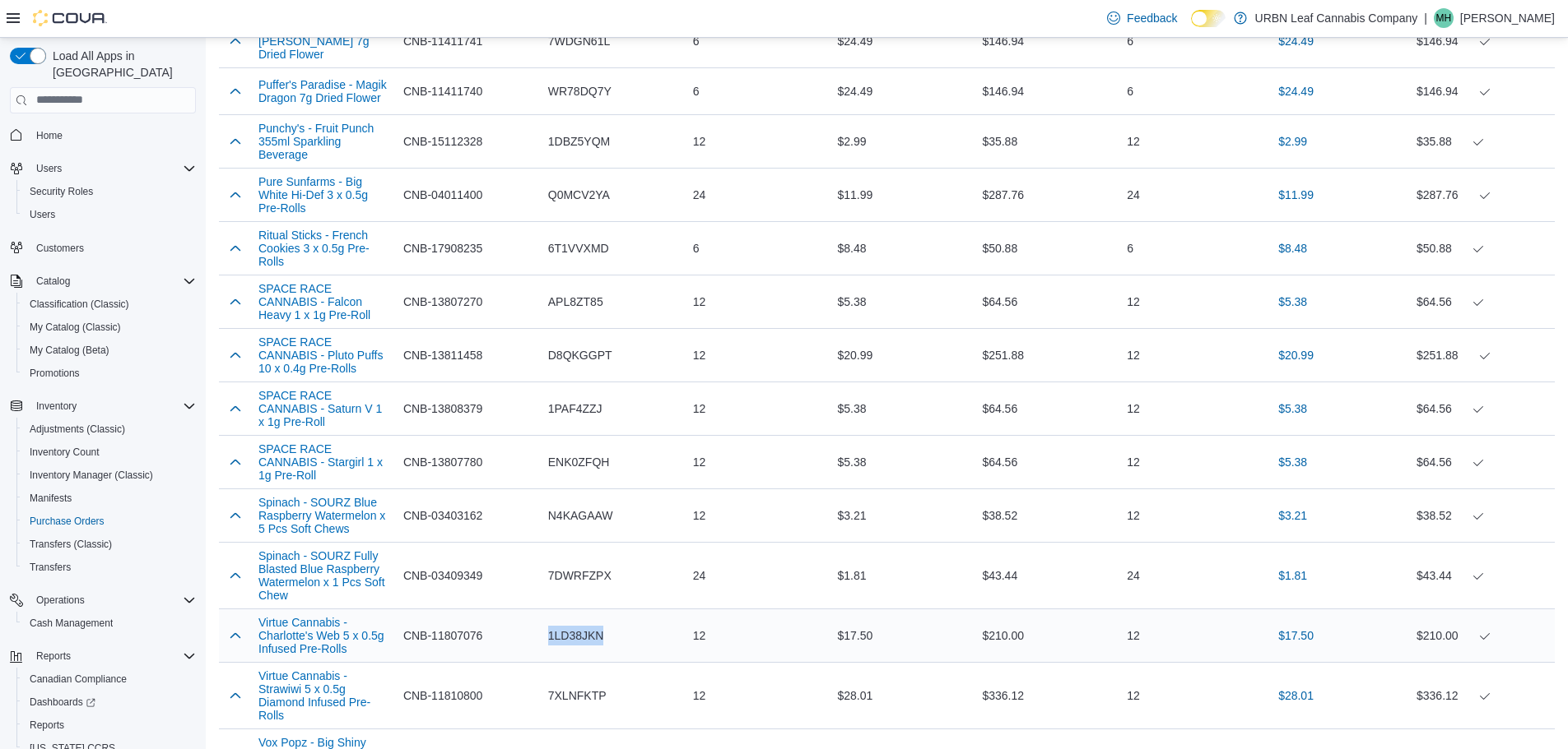
drag, startPoint x: 612, startPoint y: 603, endPoint x: 550, endPoint y: 607, distance: 62.1
click at [550, 619] on div "1LD38JKN" at bounding box center [614, 635] width 145 height 32
copy span "1LD38JKN"
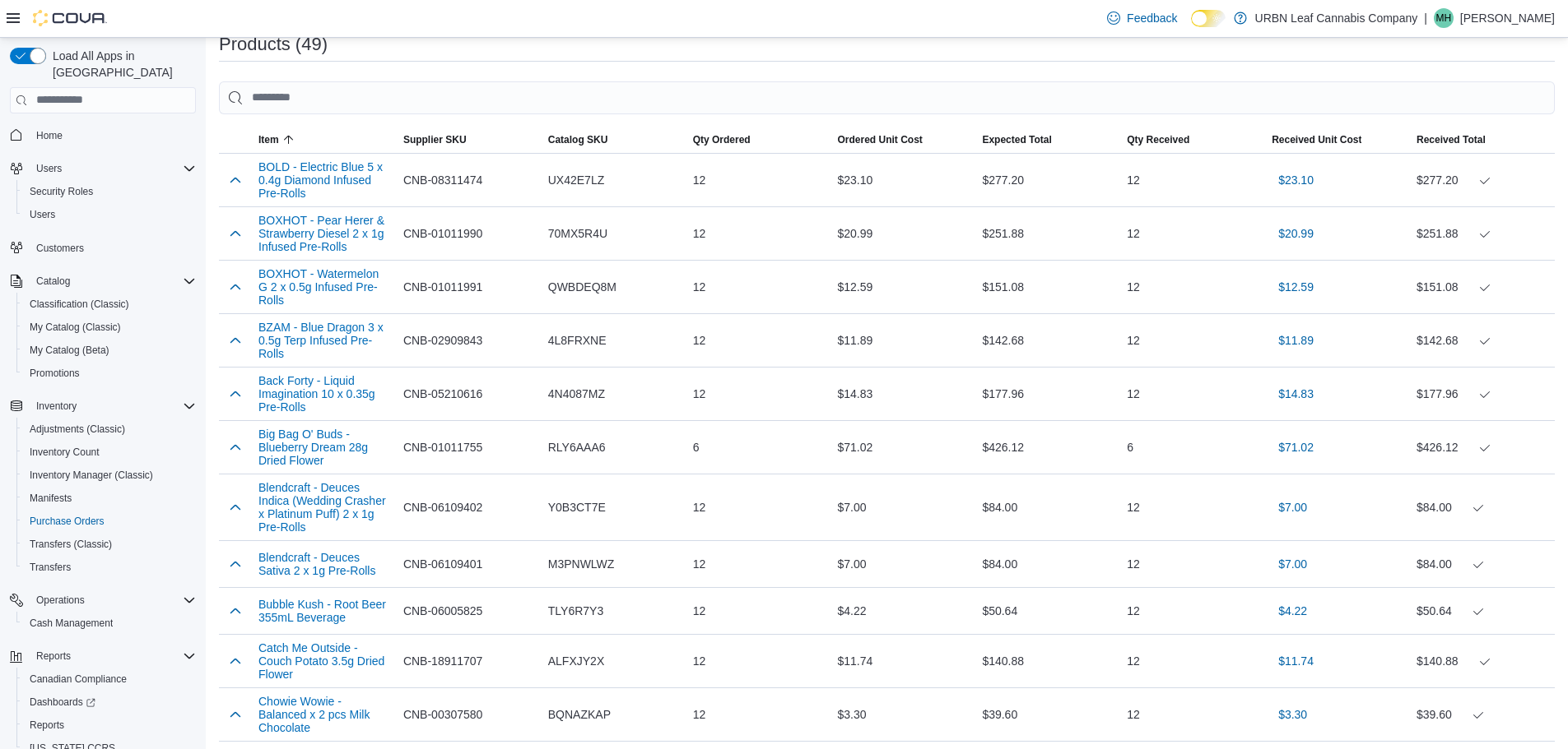
scroll to position [0, 0]
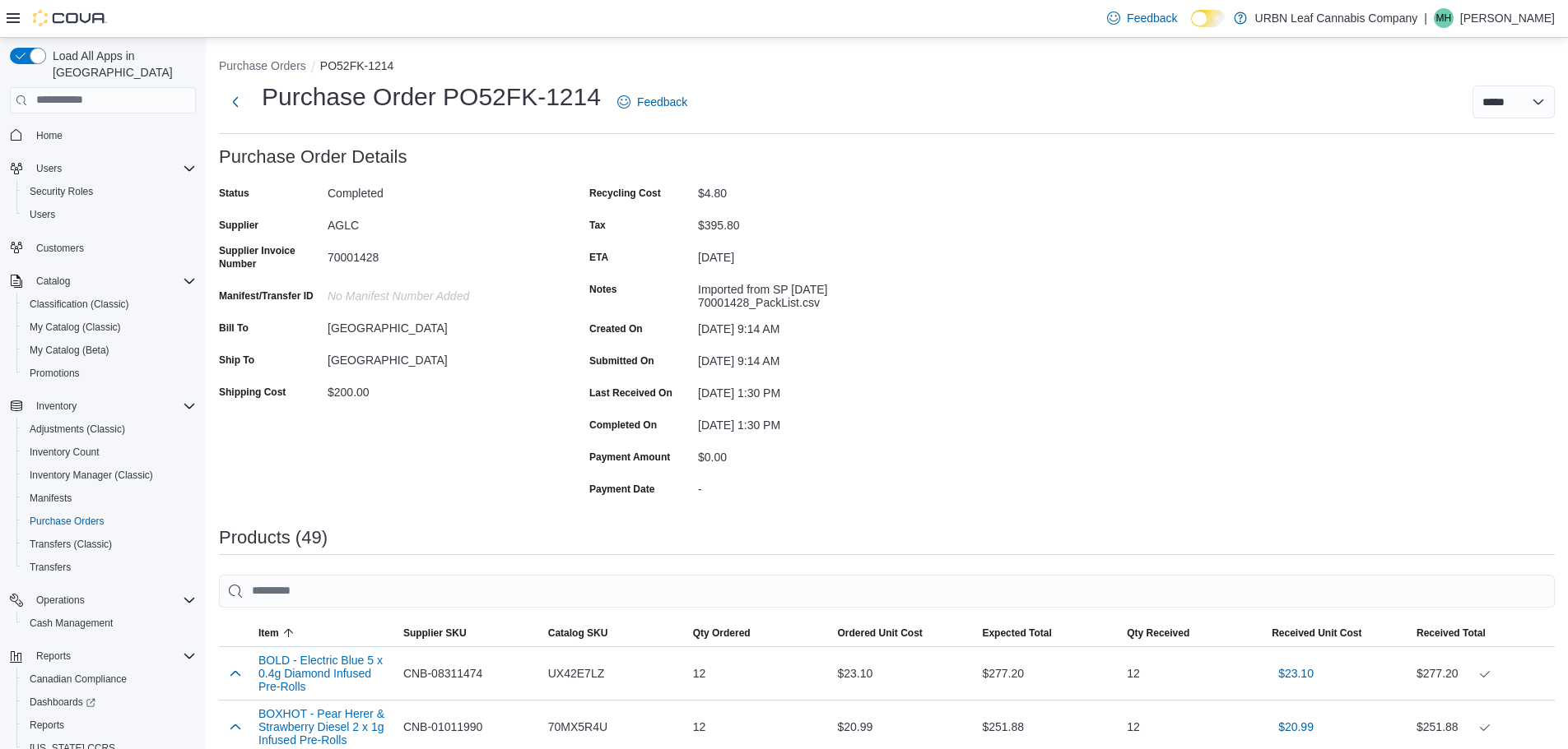
drag, startPoint x: 1457, startPoint y: 325, endPoint x: 1424, endPoint y: 325, distance: 33.0
drag, startPoint x: 601, startPoint y: 94, endPoint x: 453, endPoint y: 97, distance: 148.0
click at [453, 97] on div "Purchase Order PO52FK-1214 Feedback" at bounding box center [457, 102] width 475 height 42
